Goal: Navigation & Orientation: Find specific page/section

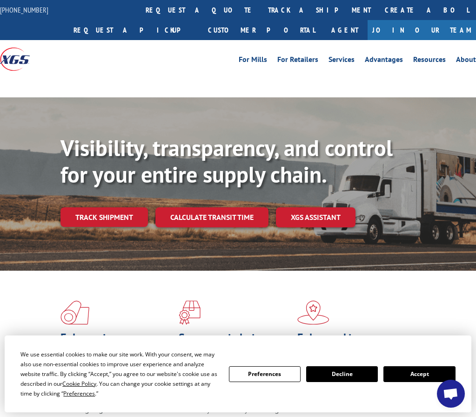
click at [412, 375] on button "Accept" at bounding box center [420, 374] width 72 height 16
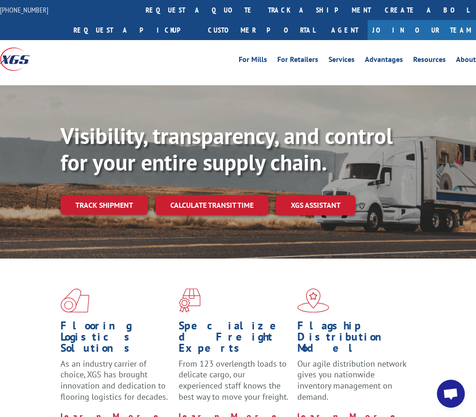
click at [458, 30] on link "Join Our Team" at bounding box center [422, 30] width 108 height 20
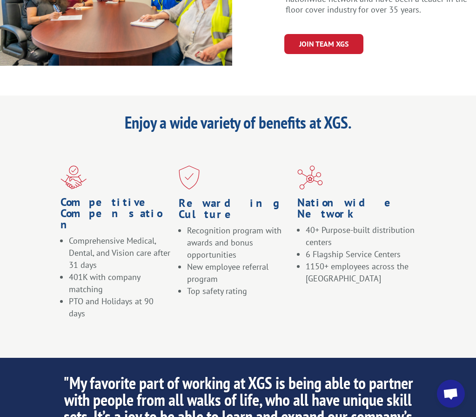
scroll to position [605, 0]
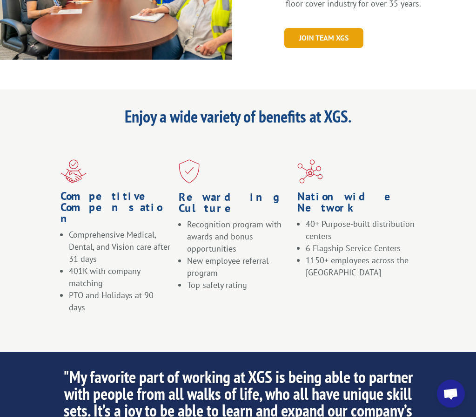
click at [323, 28] on link "Join Team XGS" at bounding box center [323, 38] width 79 height 20
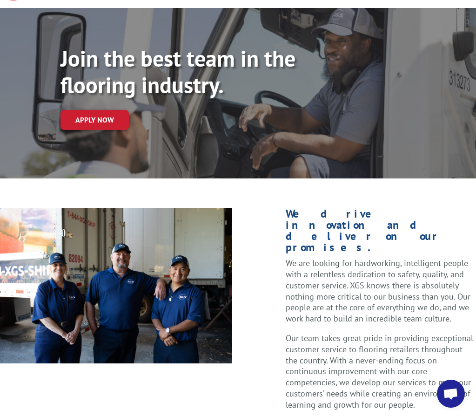
scroll to position [0, 0]
